Goal: Find specific page/section: Find specific page/section

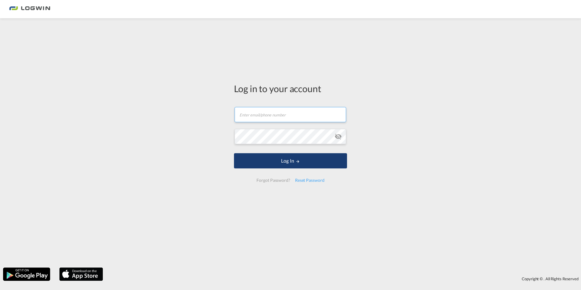
type input "[PERSON_NAME][EMAIL_ADDRESS][DOMAIN_NAME]"
click at [293, 162] on button "Log In" at bounding box center [290, 160] width 113 height 15
